Goal: Task Accomplishment & Management: Manage account settings

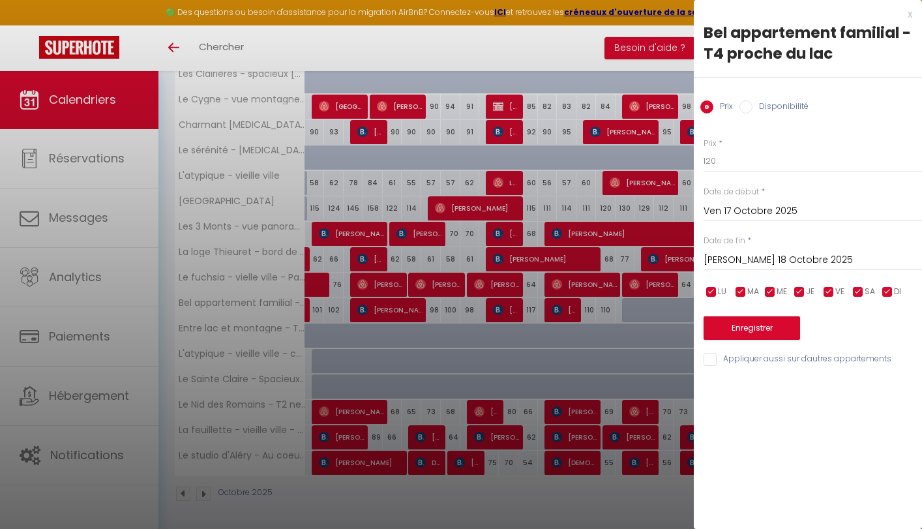
click at [742, 104] on input "Disponibilité" at bounding box center [745, 106] width 13 height 13
radio input "true"
radio input "false"
click at [772, 259] on input "[PERSON_NAME] 18 Octobre 2025" at bounding box center [812, 261] width 218 height 17
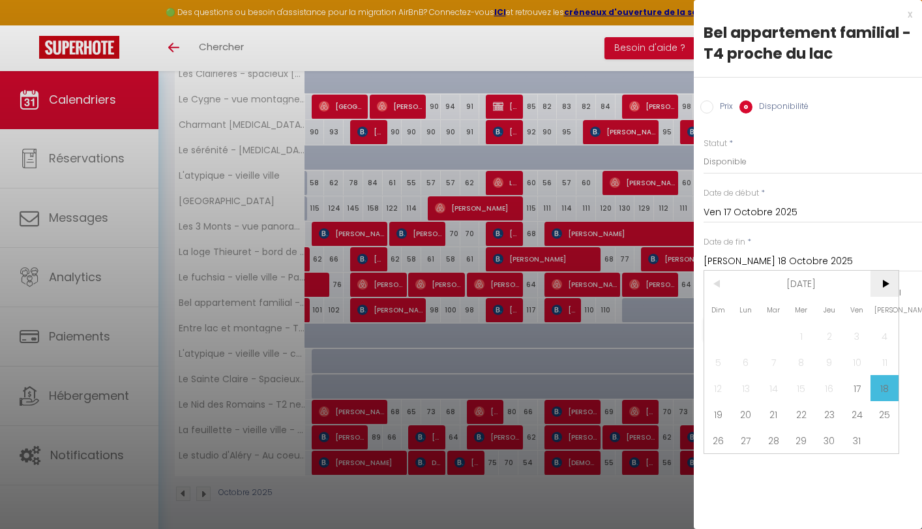
click at [882, 285] on span ">" at bounding box center [884, 283] width 28 height 26
click at [790, 360] on span "10" at bounding box center [801, 362] width 28 height 26
type input "Mer 10 Décembre 2025"
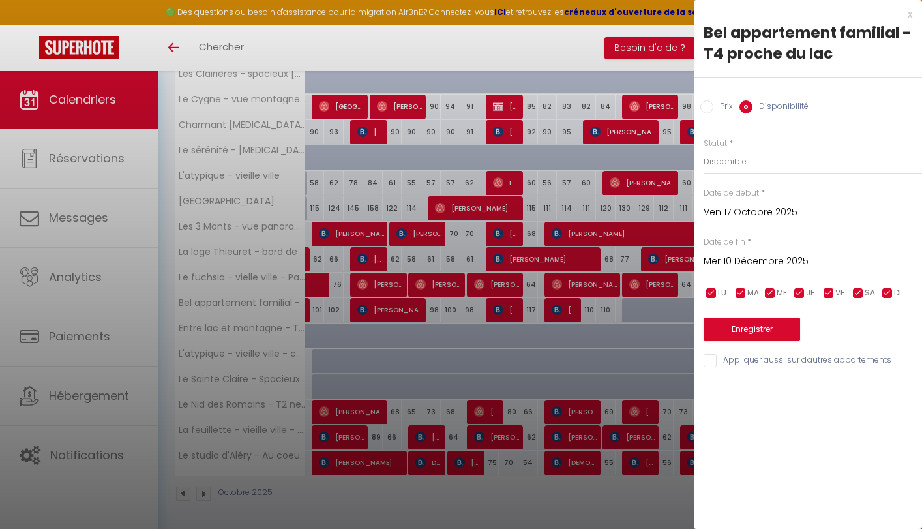
click at [761, 329] on button "Enregistrer" at bounding box center [751, 328] width 96 height 23
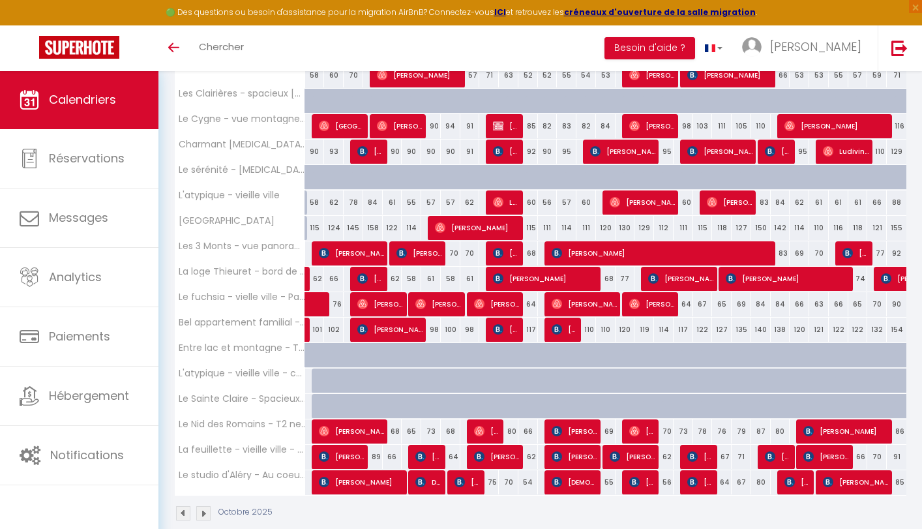
scroll to position [285, 0]
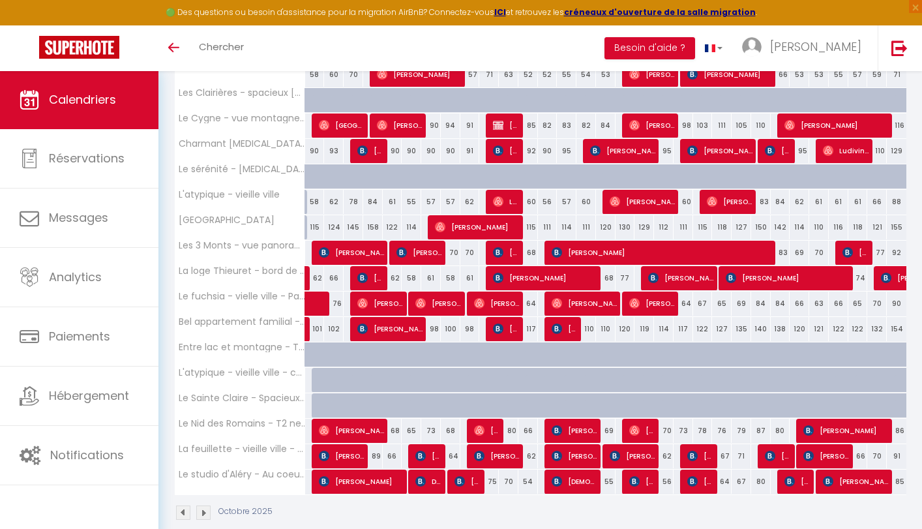
click at [189, 508] on img at bounding box center [183, 512] width 14 height 14
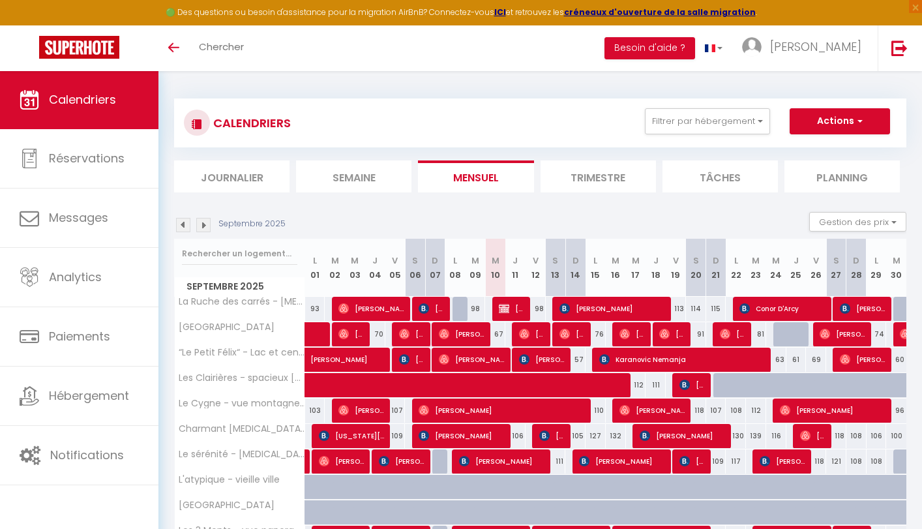
scroll to position [0, 0]
click at [394, 173] on li "Semaine" at bounding box center [353, 176] width 115 height 32
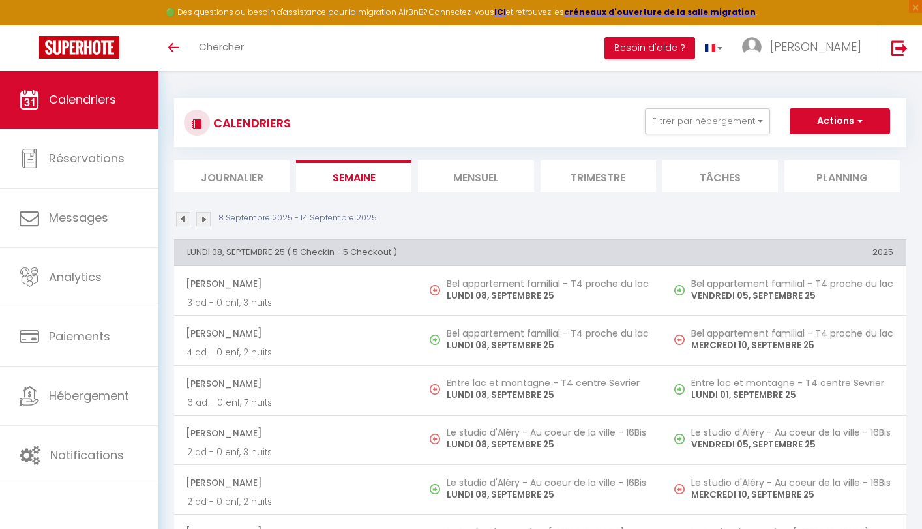
click at [201, 214] on img at bounding box center [203, 219] width 14 height 14
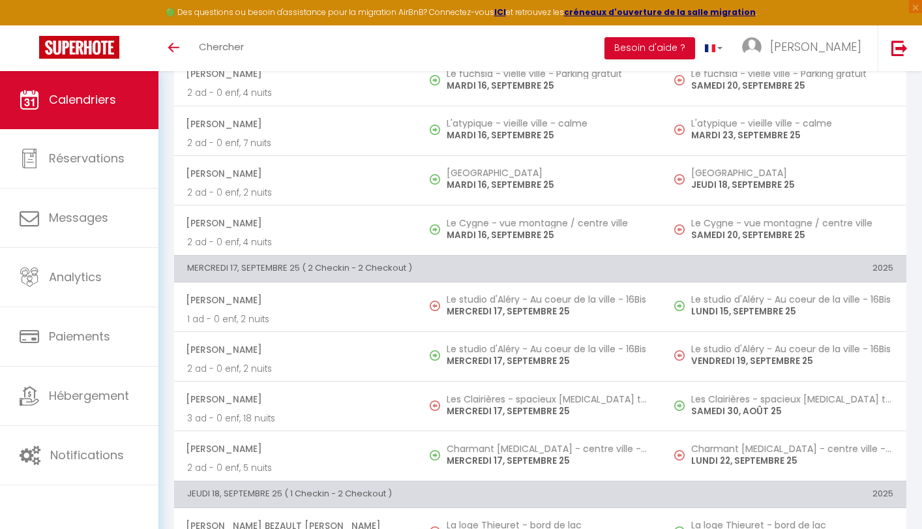
scroll to position [933, 0]
